Goal: Transaction & Acquisition: Download file/media

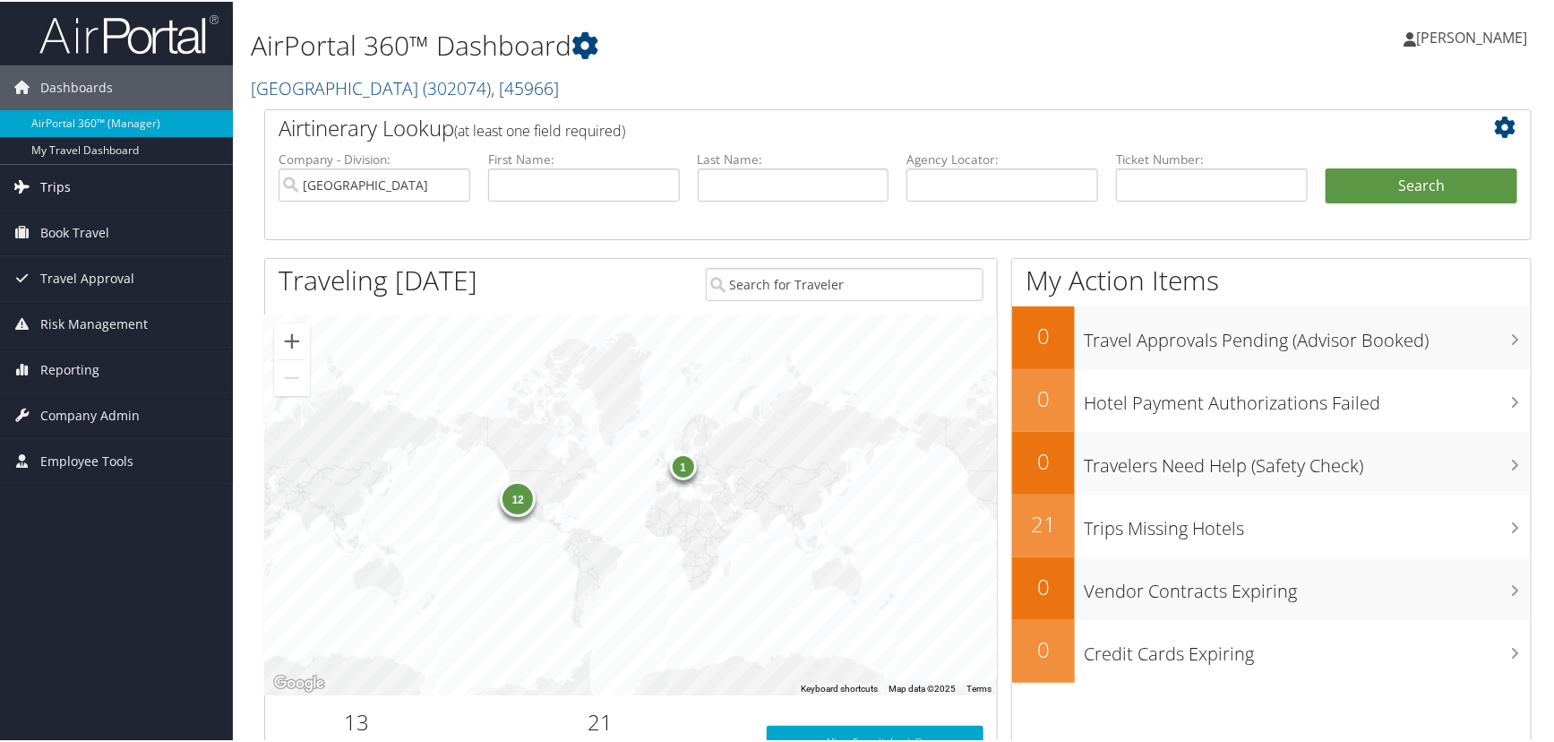
click at [37, 184] on link "Trips" at bounding box center [116, 185] width 233 height 45
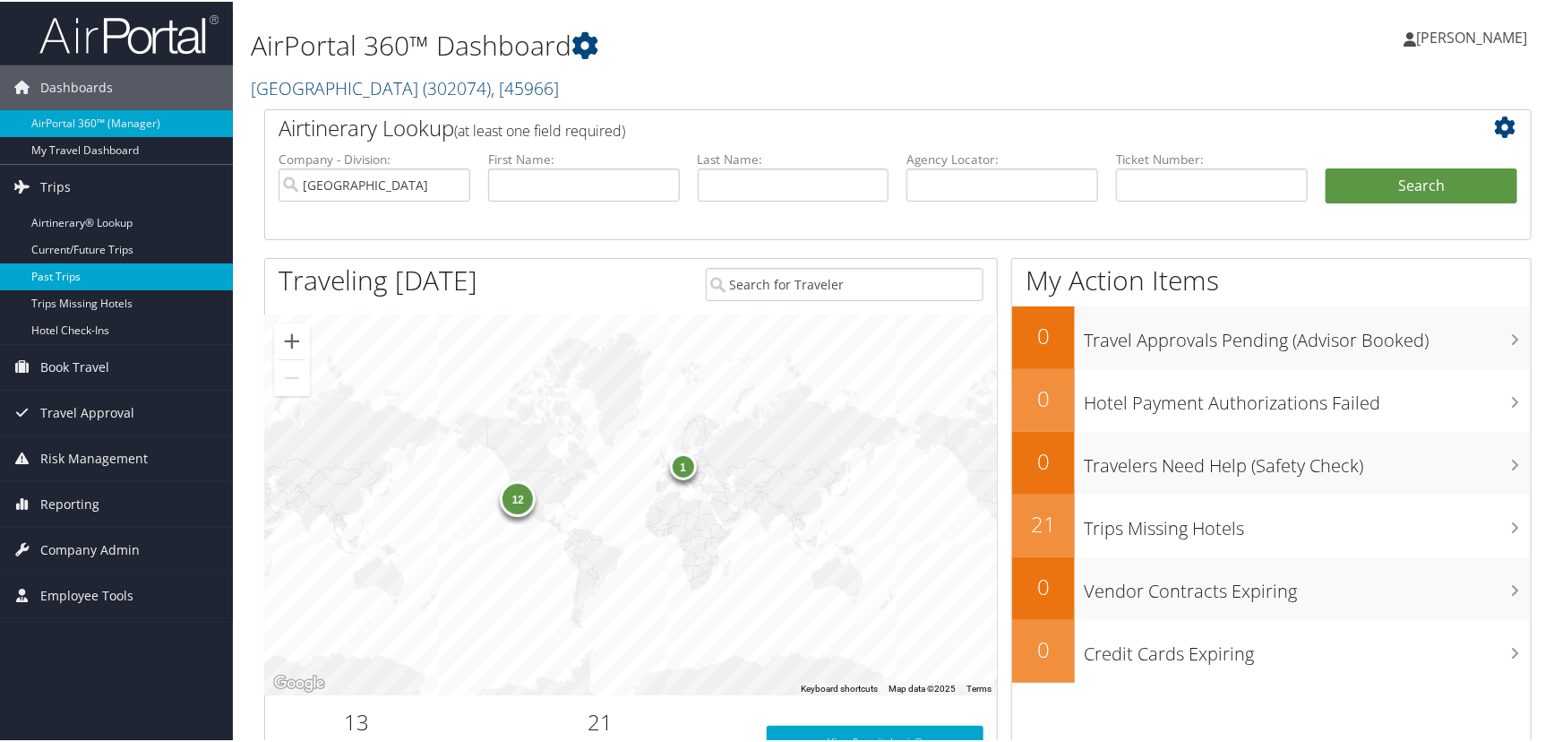
click at [132, 270] on link "Past Trips" at bounding box center [116, 275] width 233 height 27
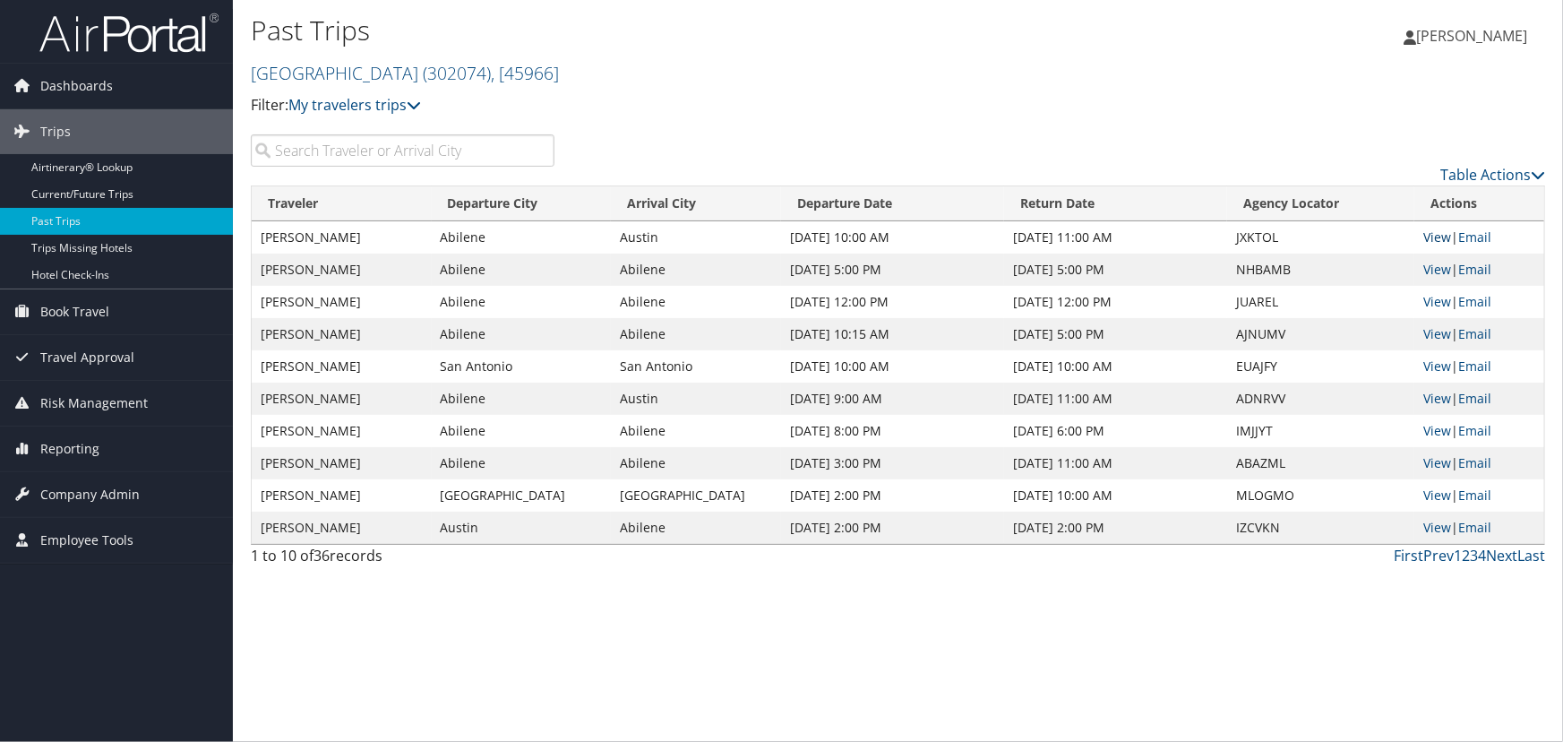
click at [1433, 245] on link "View" at bounding box center [1437, 236] width 28 height 17
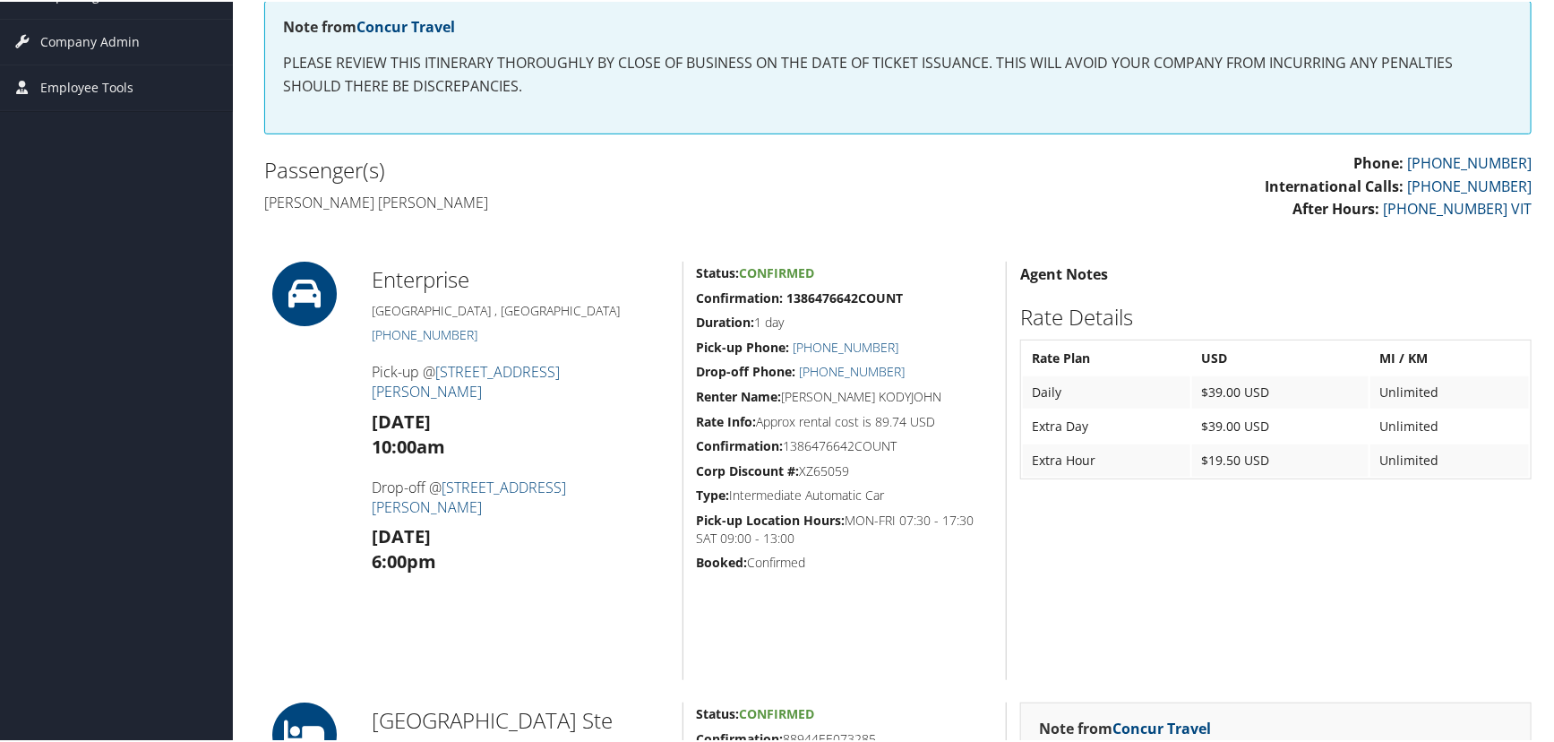
scroll to position [81, 0]
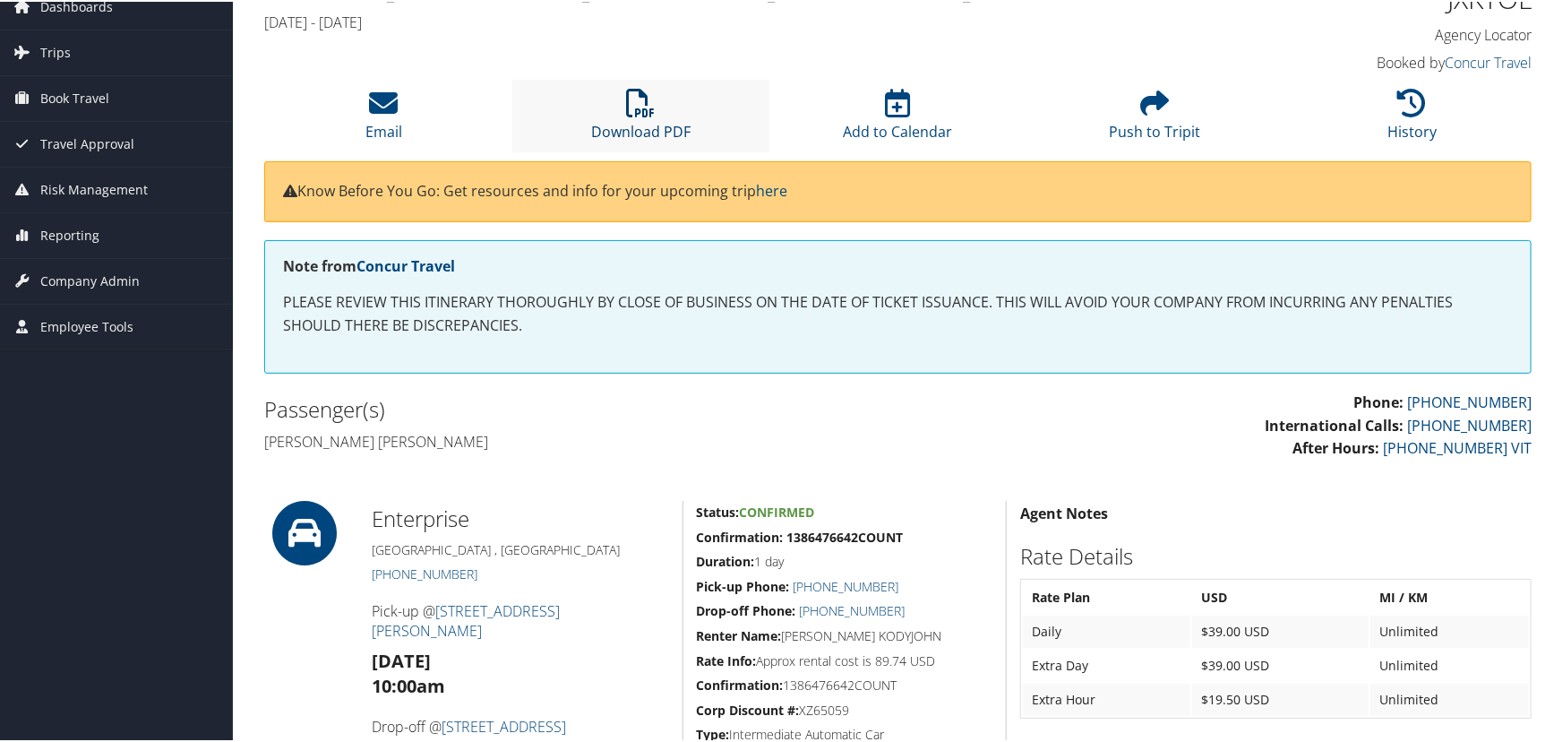
click at [642, 116] on icon at bounding box center [641, 101] width 29 height 29
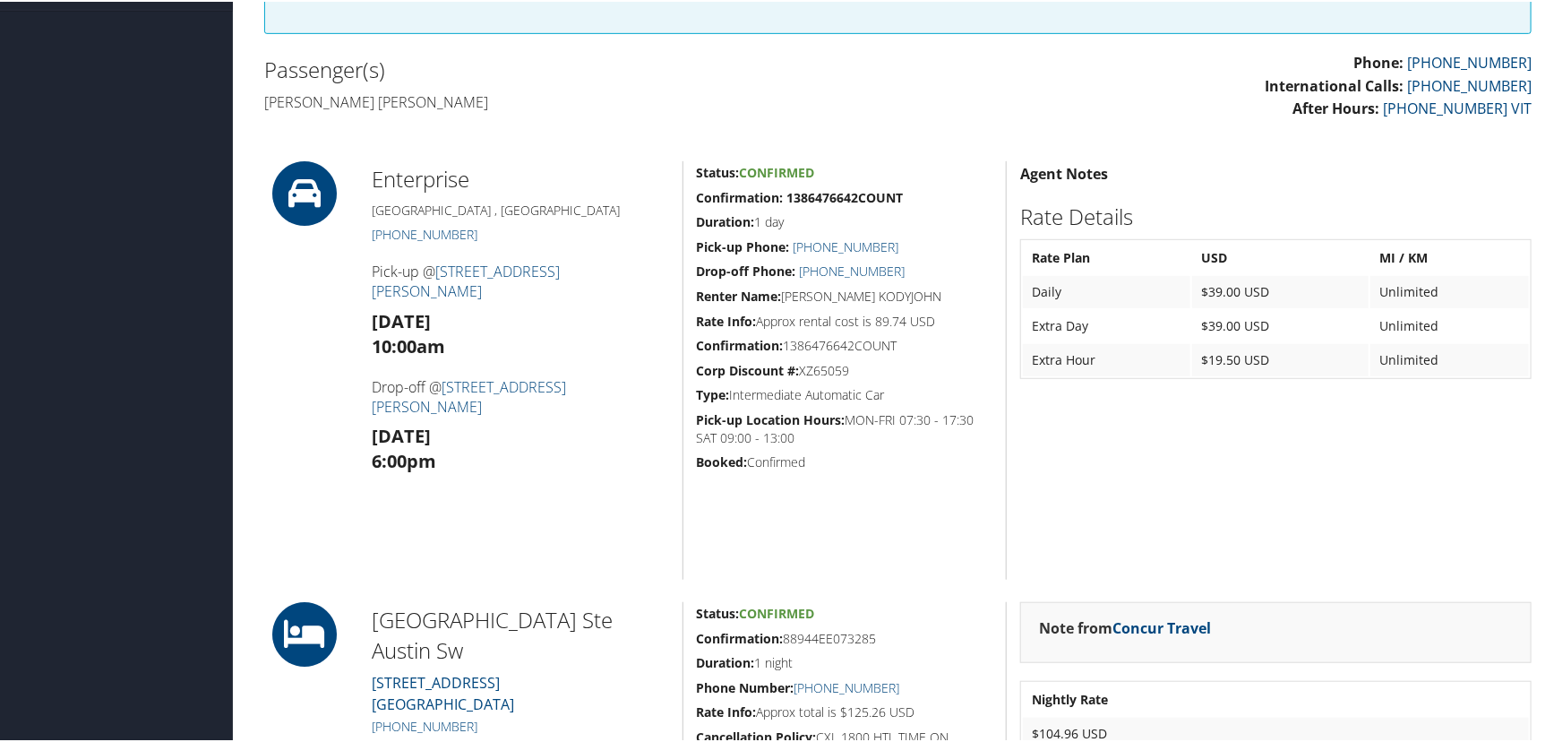
scroll to position [179, 0]
